Goal: Task Accomplishment & Management: Use online tool/utility

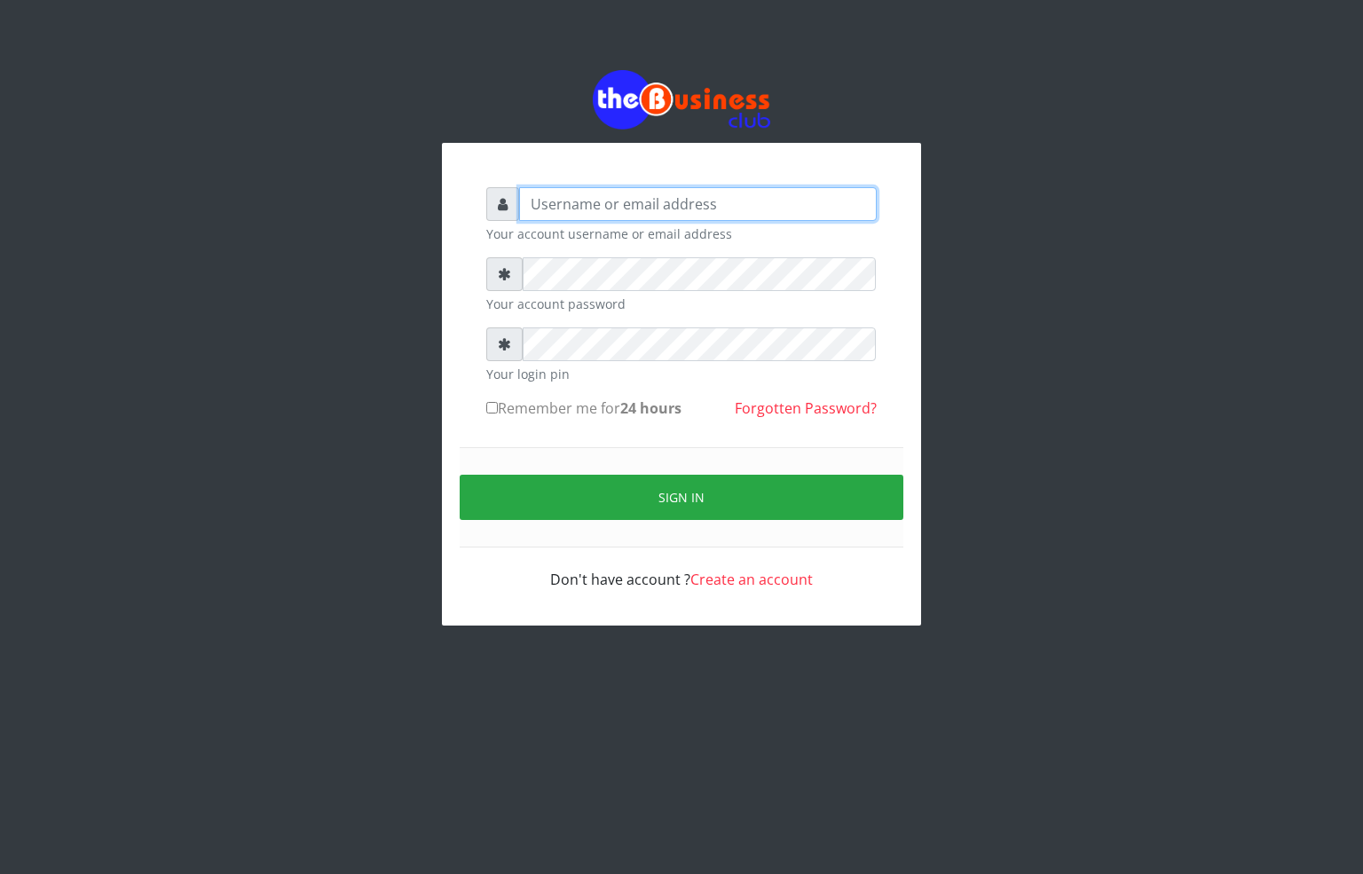
type input "alfredglad1111@gmail.com"
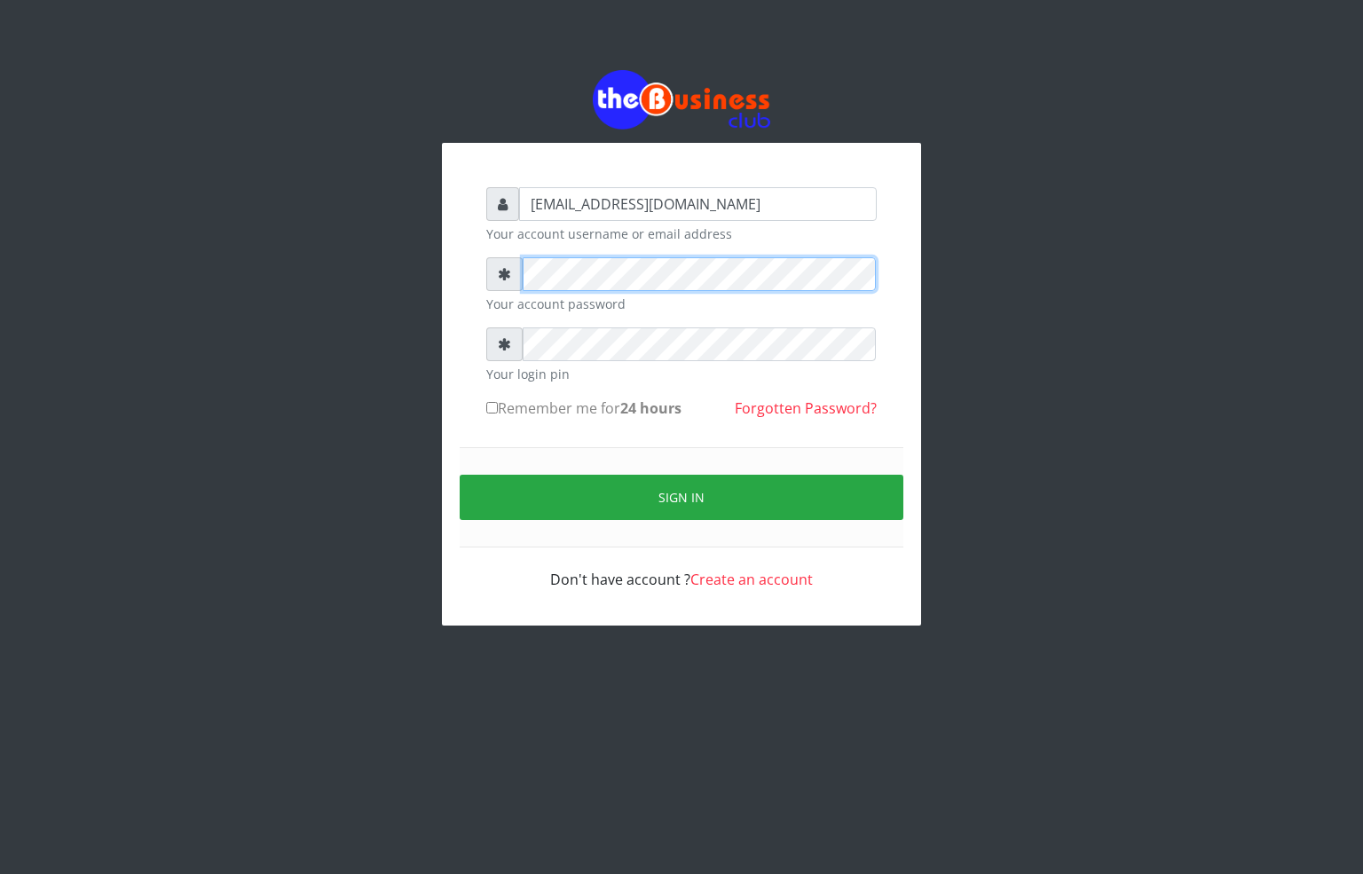
click at [453, 280] on div "alfredglad1111@gmail.com Your account username or email address Your account pa…" at bounding box center [681, 384] width 479 height 483
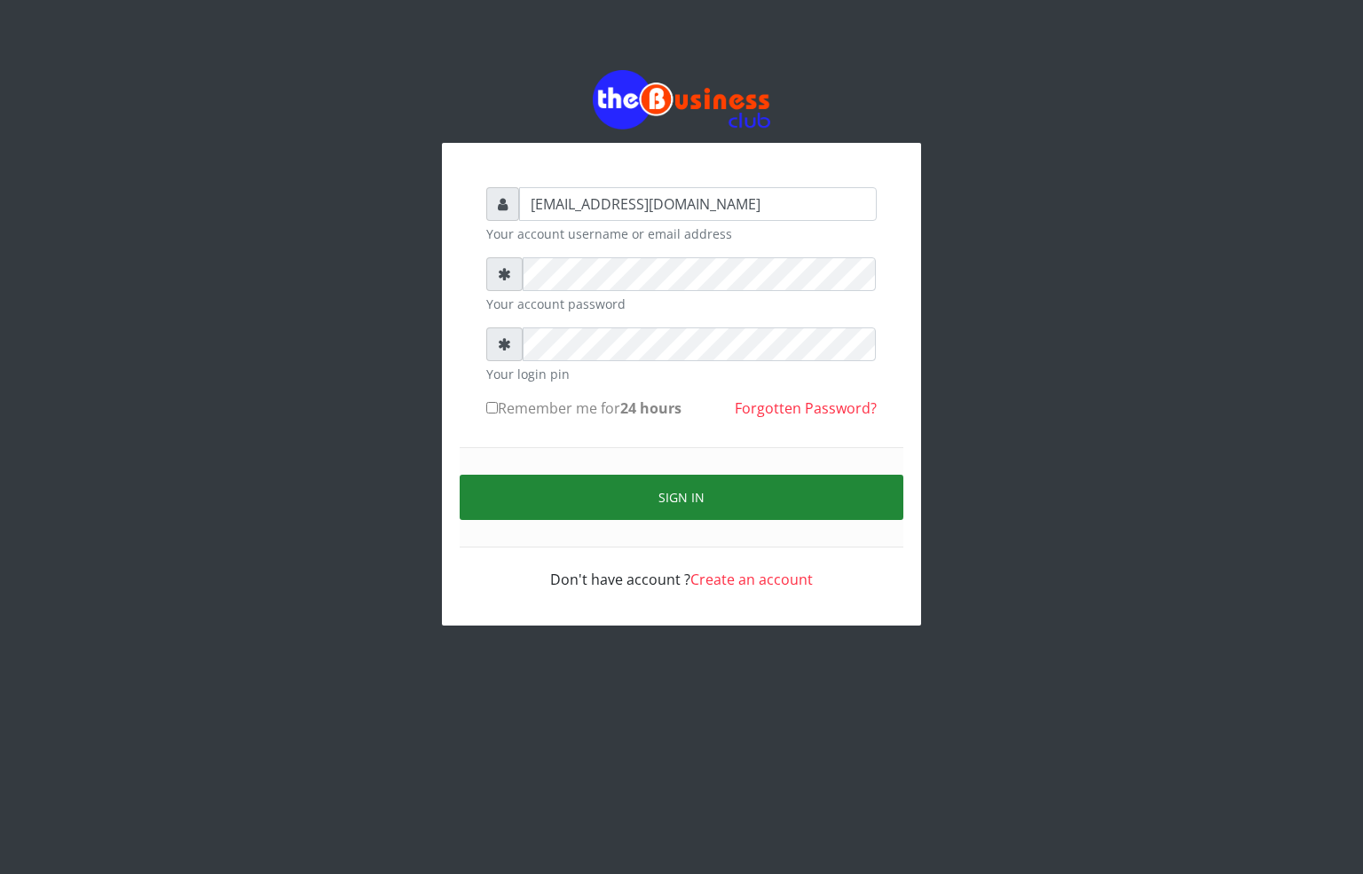
click at [698, 477] on button "Sign in" at bounding box center [682, 497] width 444 height 45
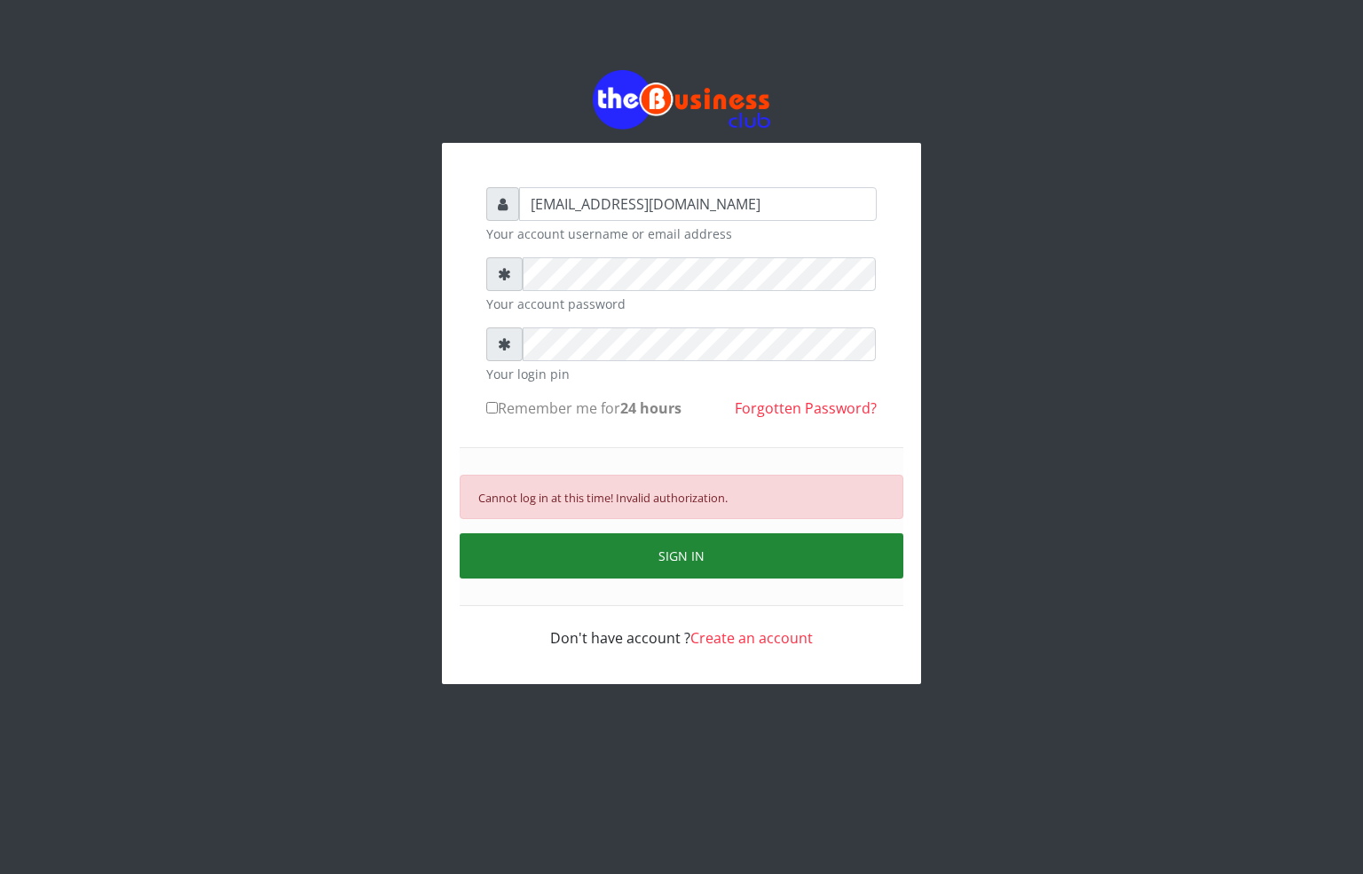
click at [660, 543] on button "SIGN IN" at bounding box center [682, 555] width 444 height 45
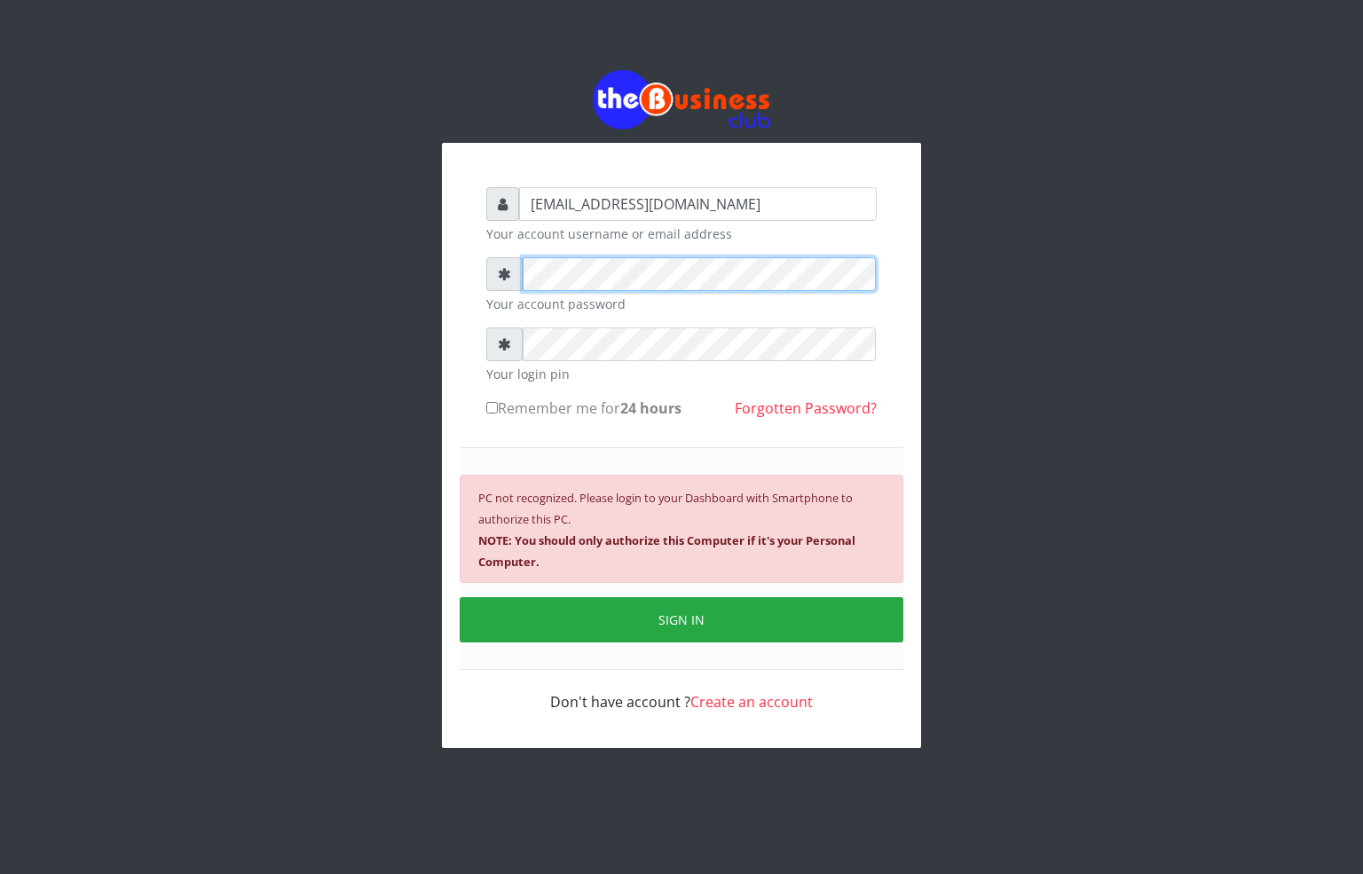
click at [427, 251] on div "alfredglad1111@gmail.com Your account username or email address Your account pa…" at bounding box center [682, 409] width 1012 height 818
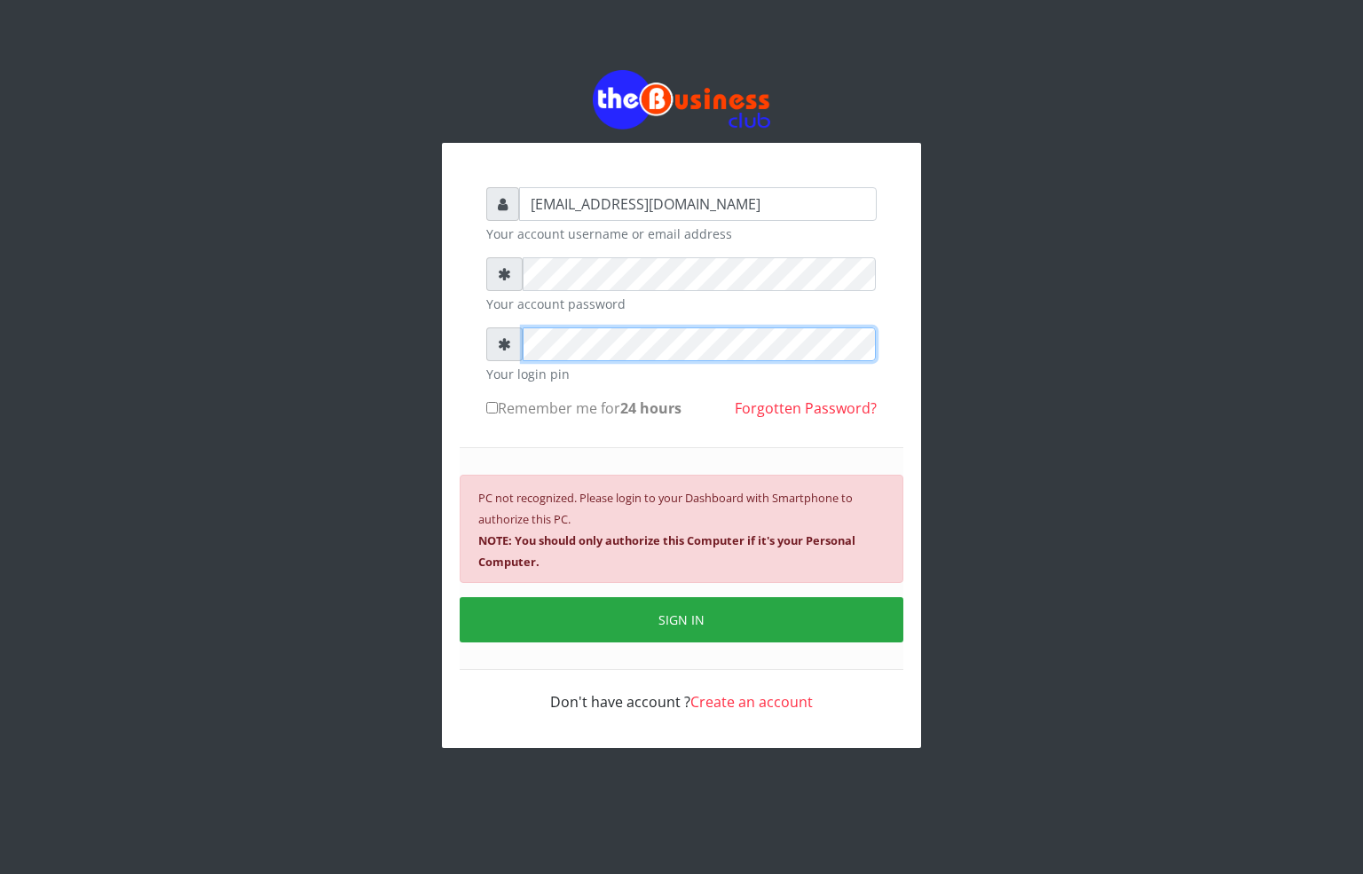
click at [429, 374] on div "alfredglad1111@gmail.com Your account username or email address Your account pa…" at bounding box center [682, 409] width 1012 height 818
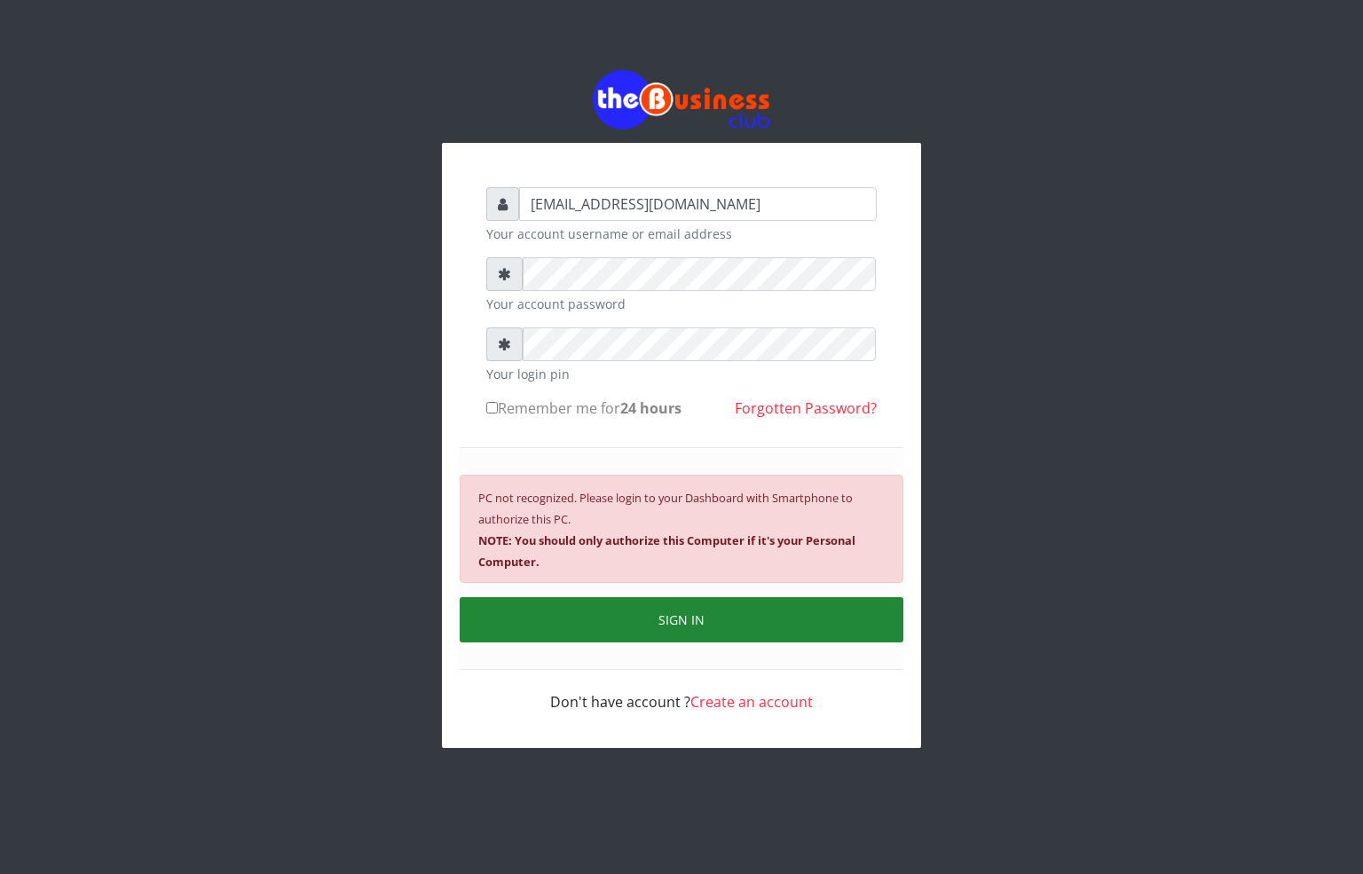
click at [696, 629] on button "SIGN IN" at bounding box center [682, 619] width 444 height 45
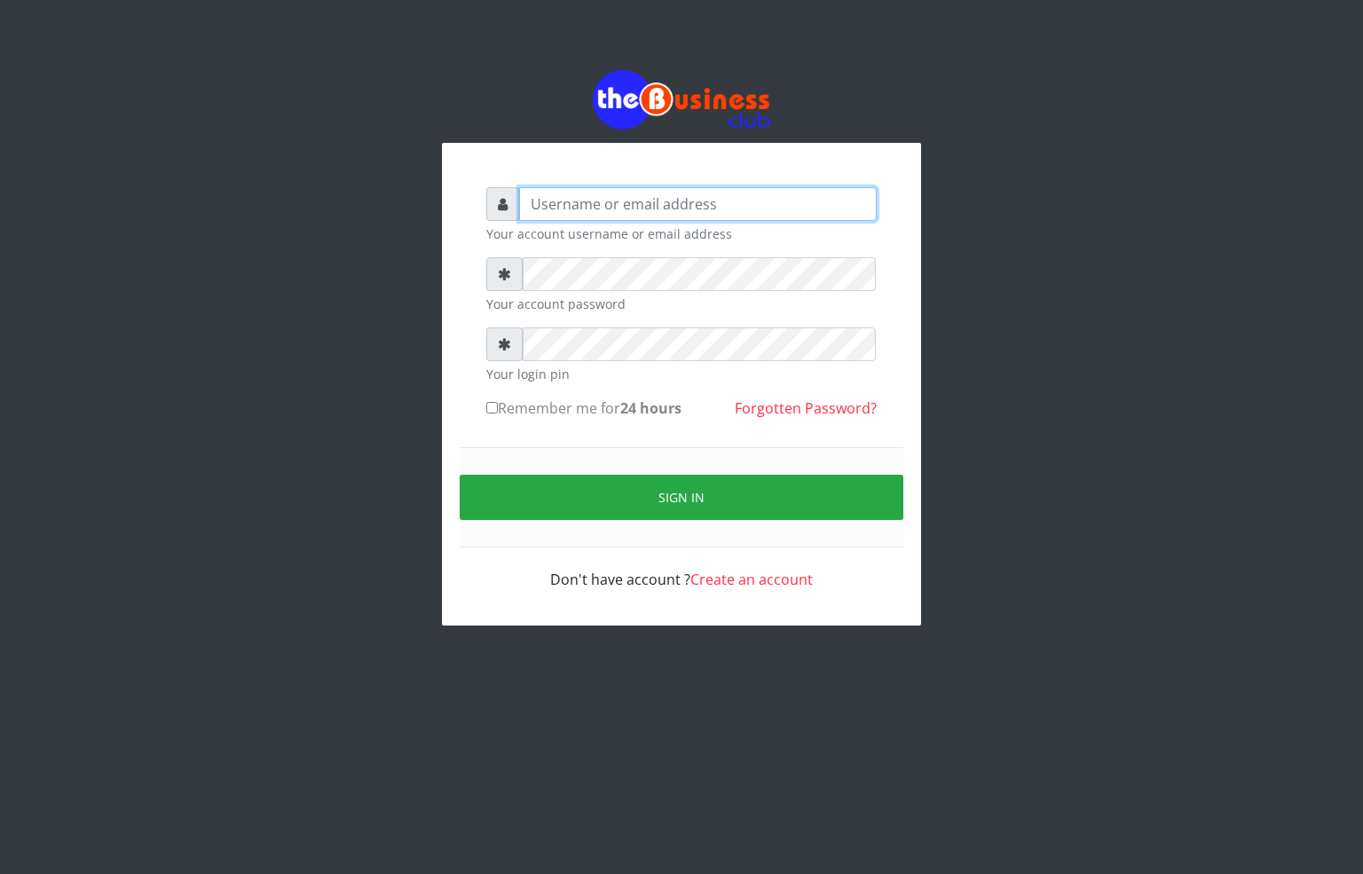
type input "[EMAIL_ADDRESS][DOMAIN_NAME]"
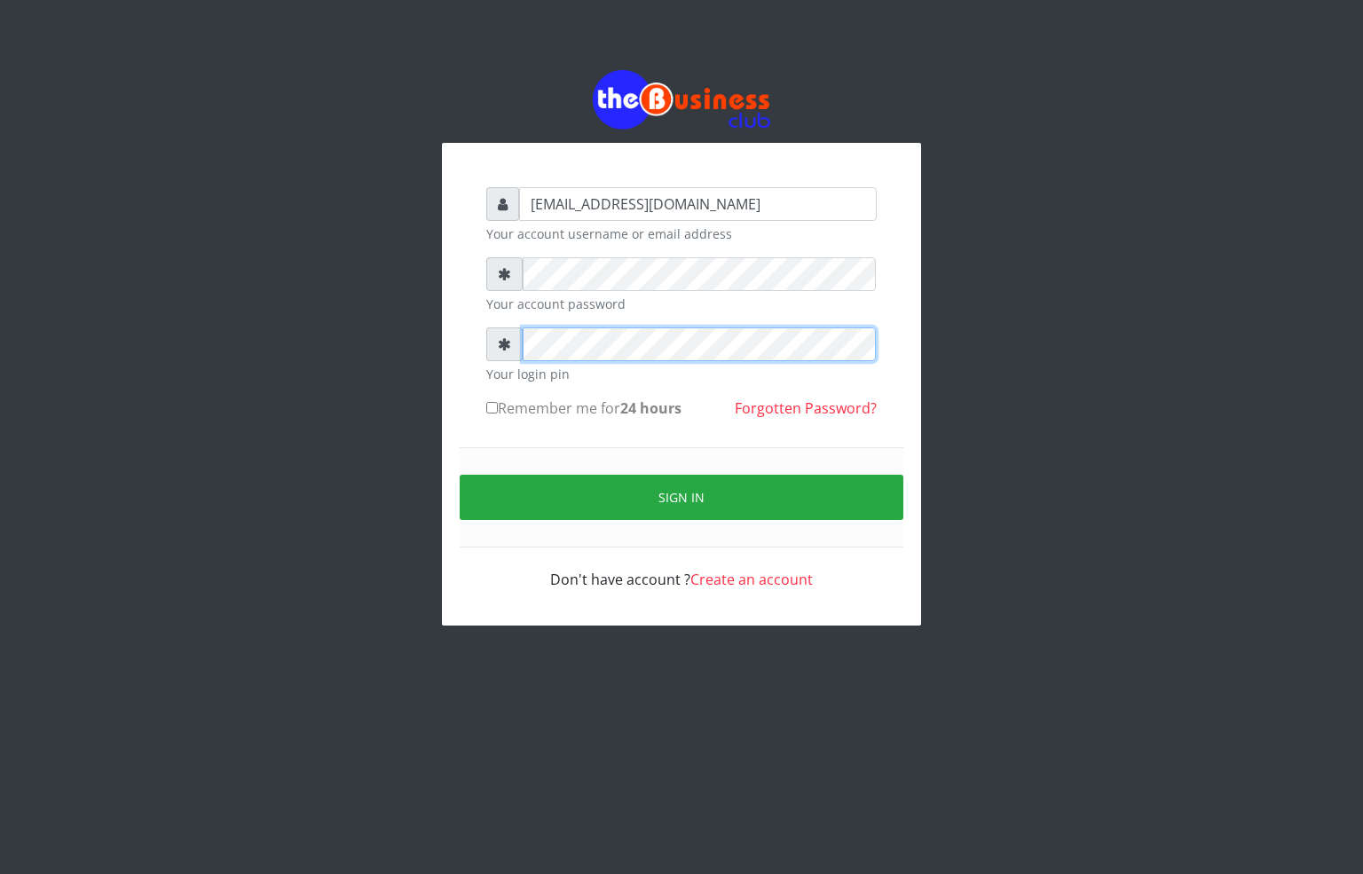
click at [461, 349] on div "[EMAIL_ADDRESS][DOMAIN_NAME] Your account username or email address Your accoun…" at bounding box center [681, 384] width 479 height 483
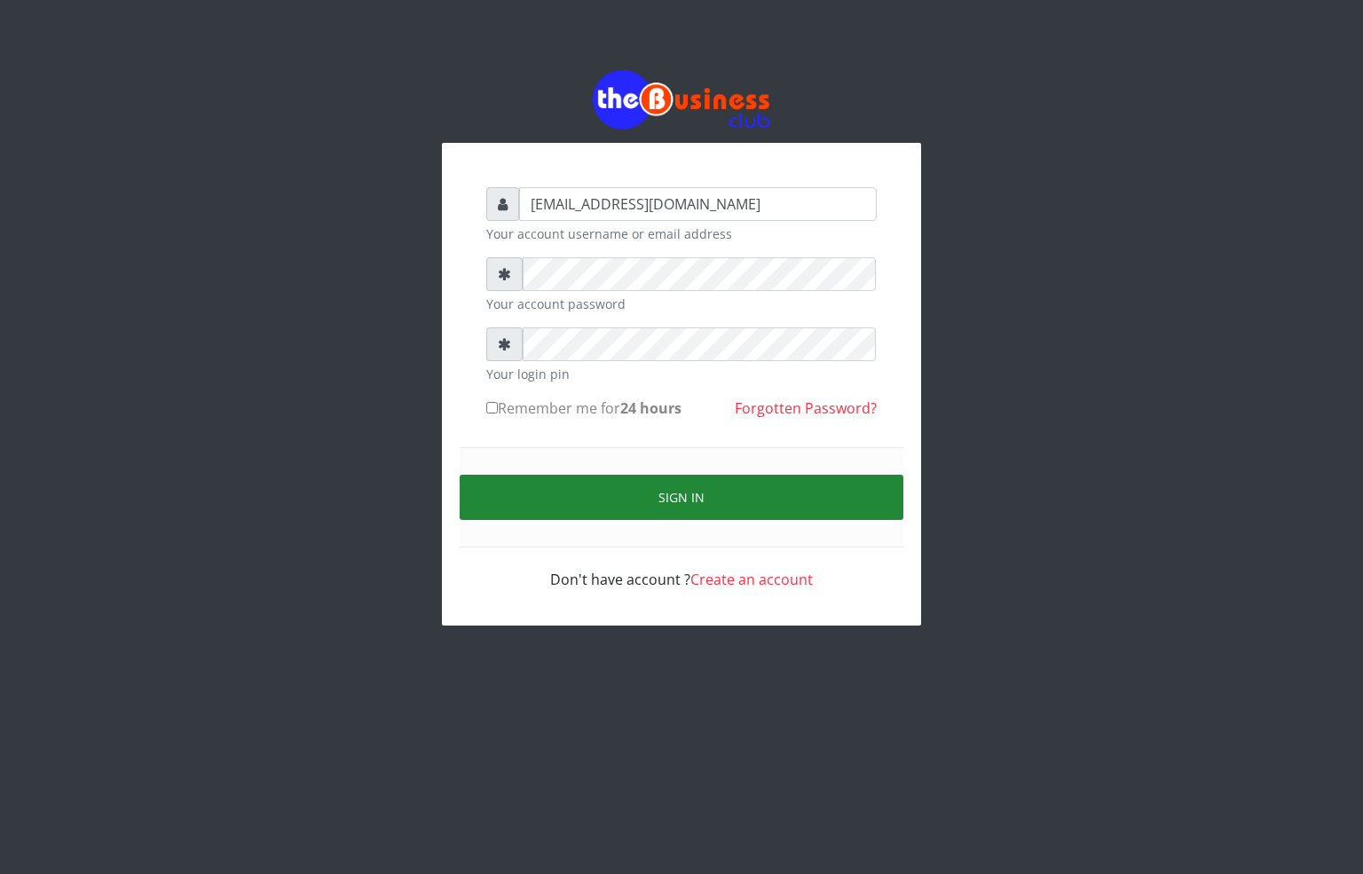
click at [660, 488] on button "Sign in" at bounding box center [682, 497] width 444 height 45
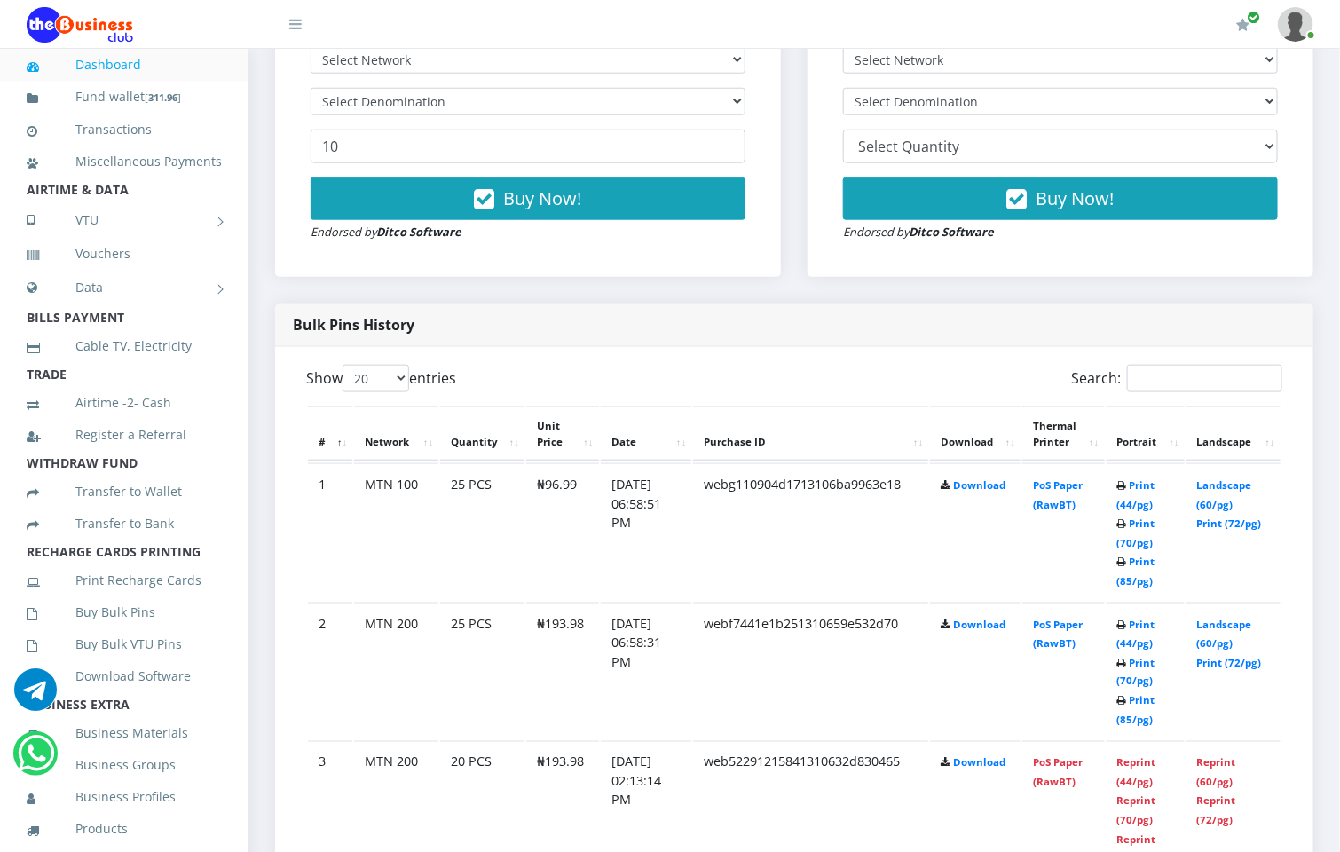
scroll to position [799, 0]
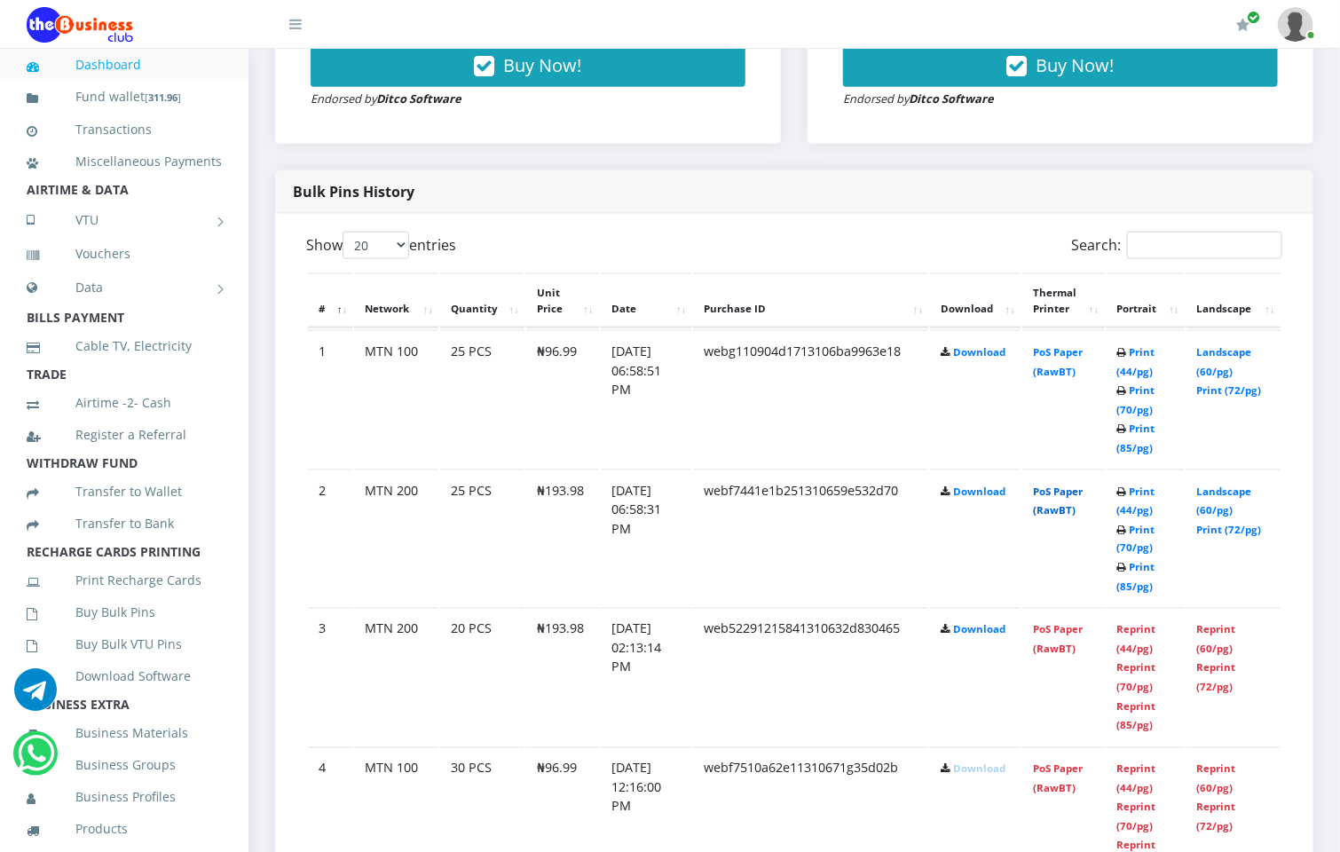
click at [1076, 484] on link "PoS Paper (RawBT)" at bounding box center [1058, 500] width 50 height 33
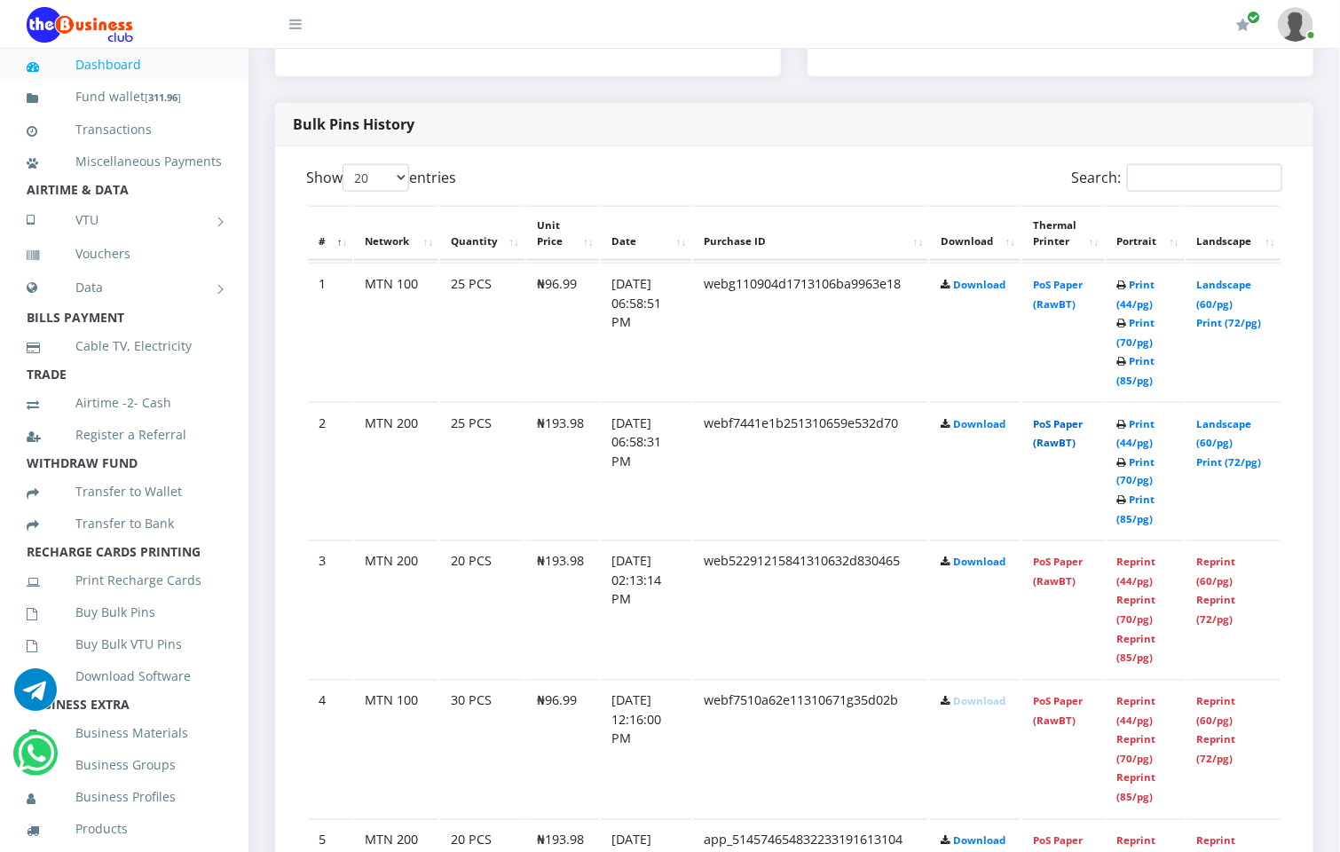
scroll to position [932, 0]
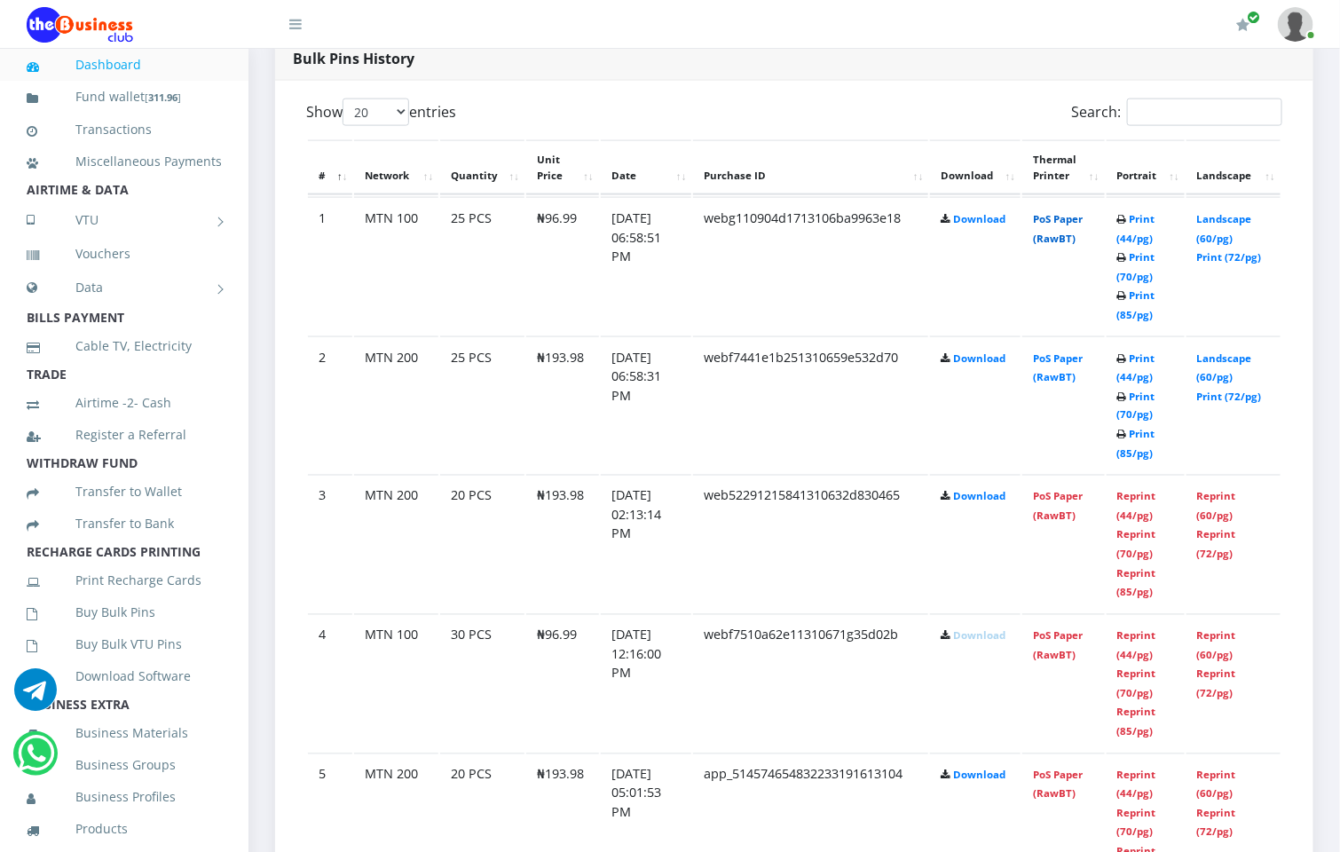
click at [1083, 222] on link "PoS Paper (RawBT)" at bounding box center [1058, 228] width 50 height 33
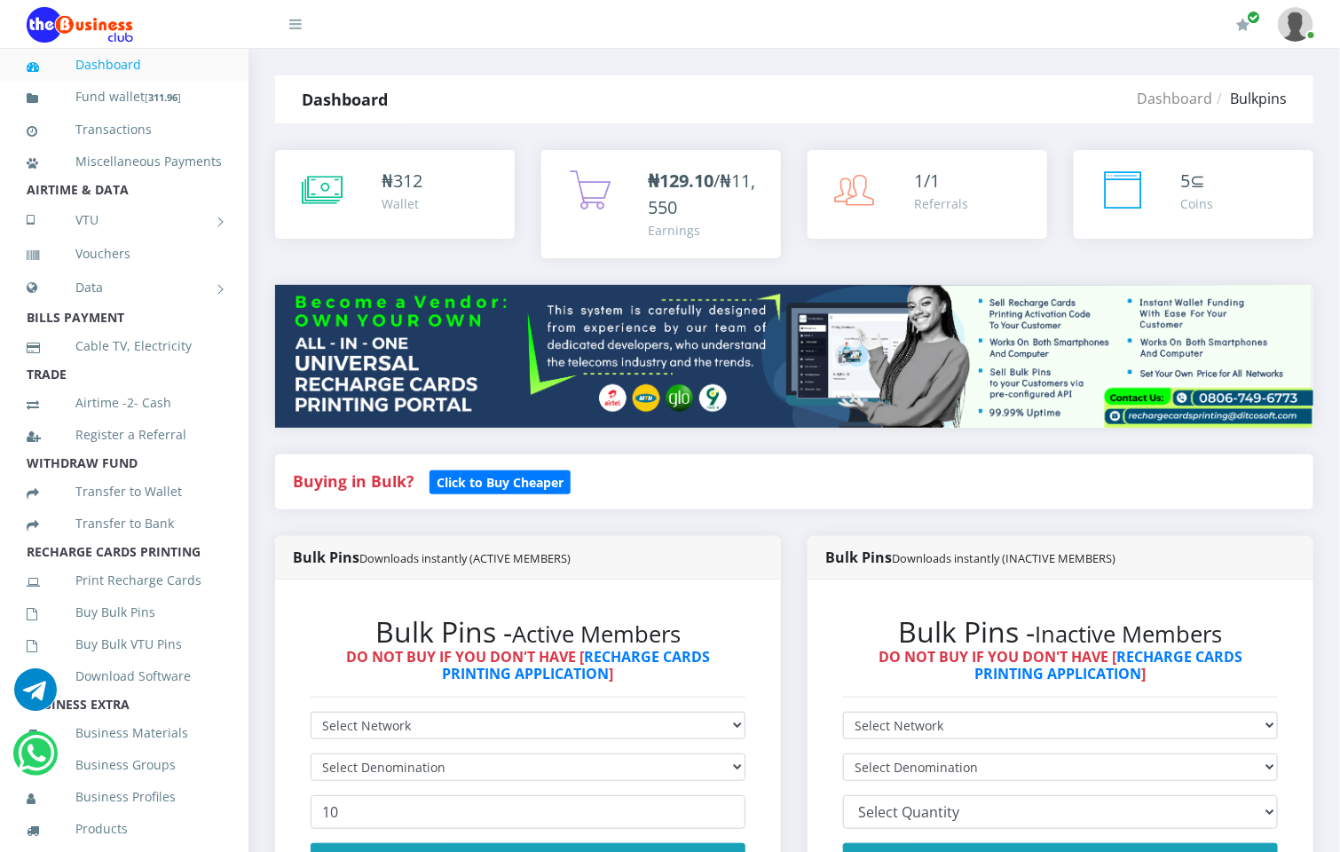
scroll to position [133, 0]
